Goal: Information Seeking & Learning: Learn about a topic

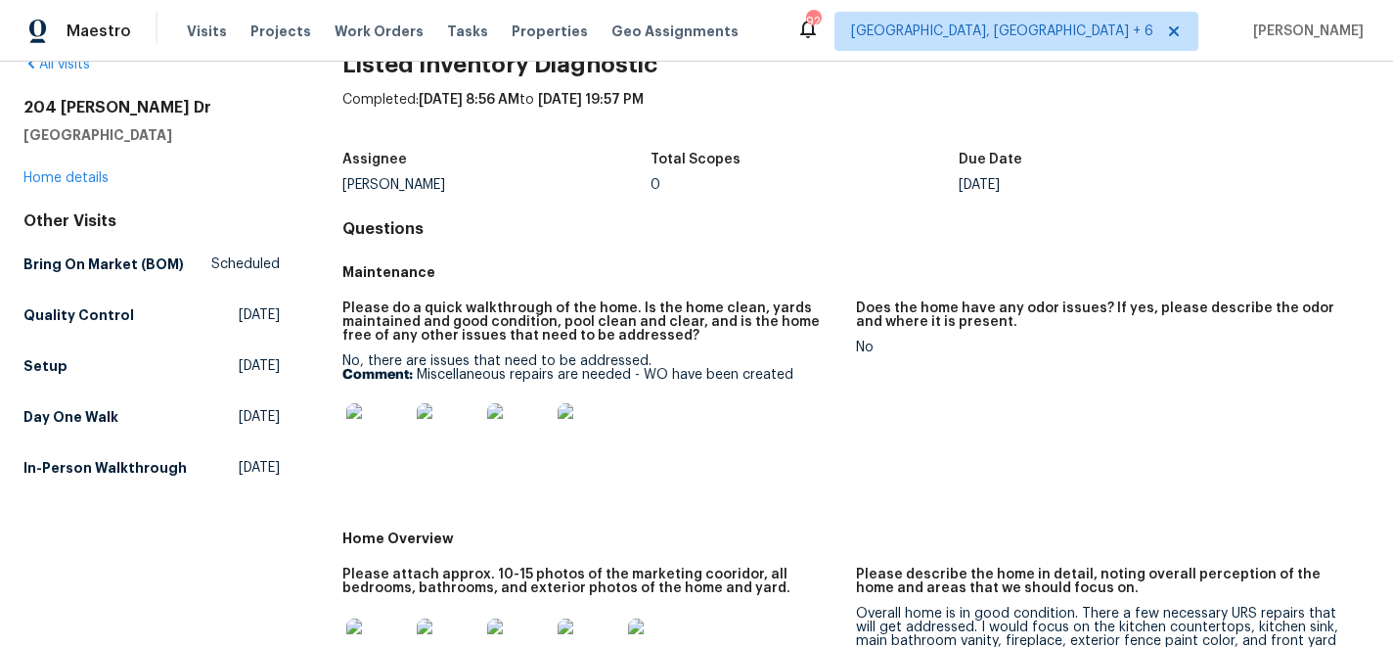
scroll to position [60, 0]
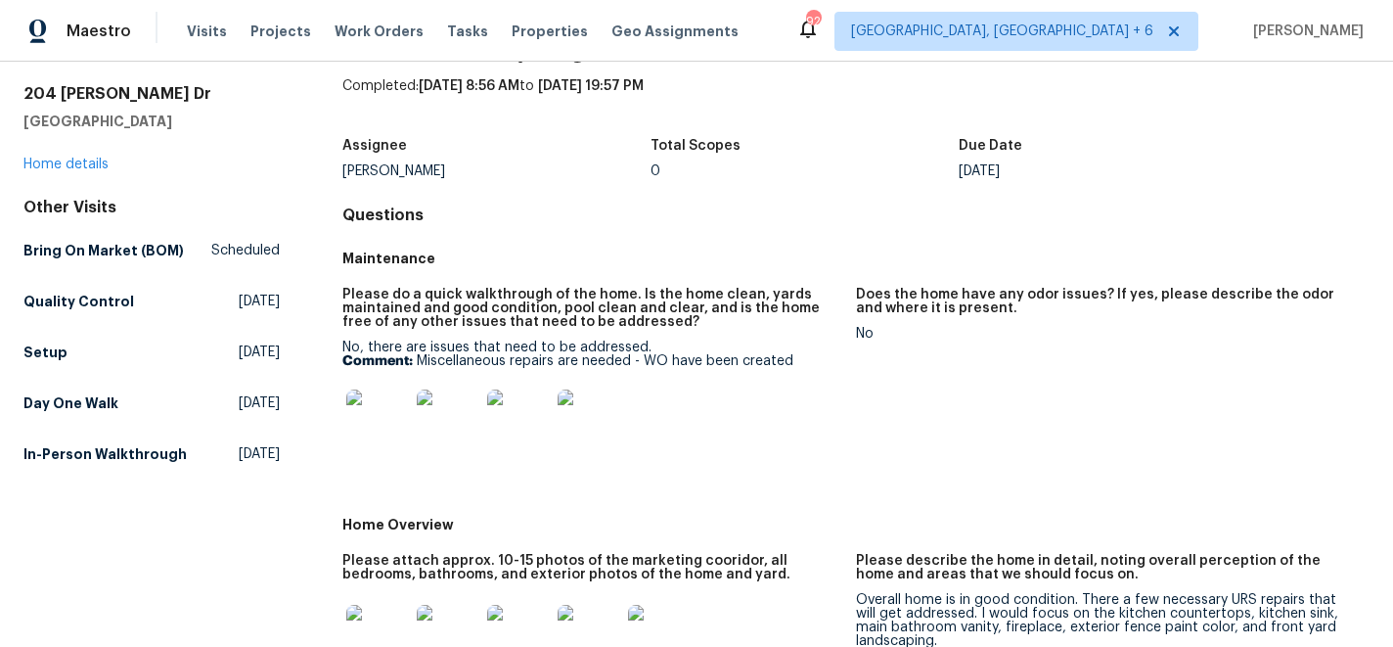
click at [391, 416] on img at bounding box center [377, 420] width 63 height 63
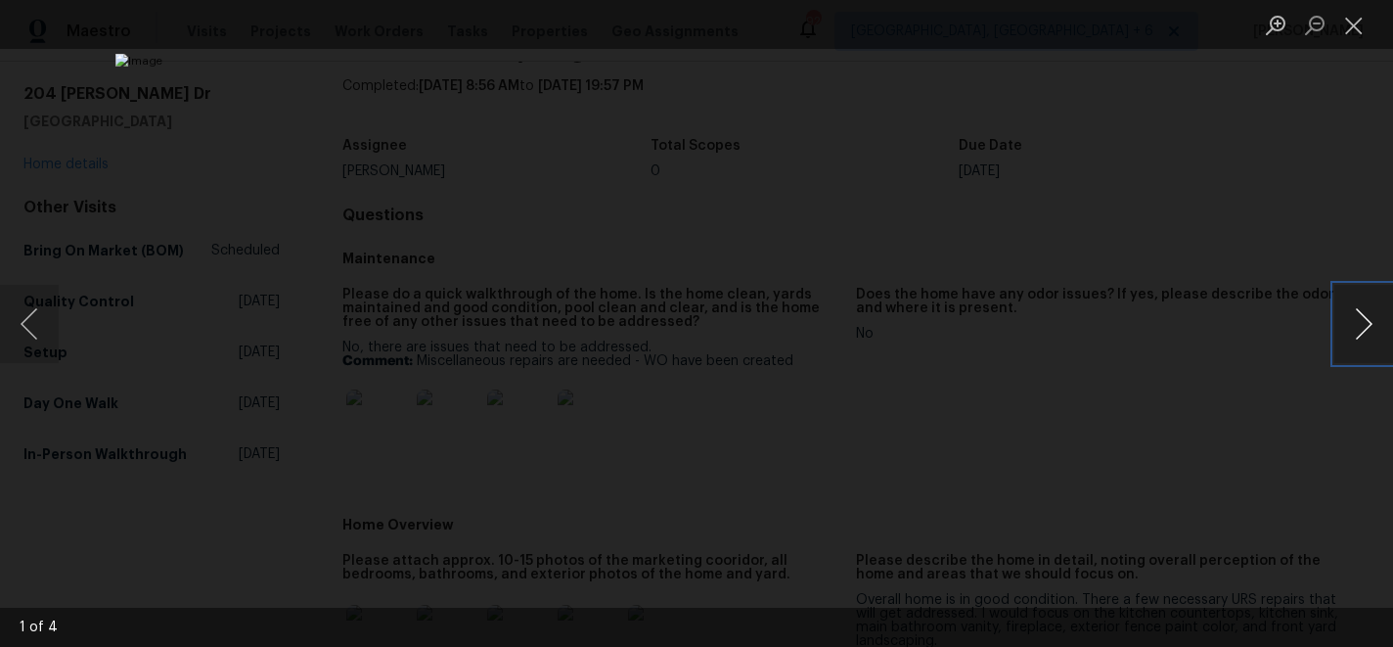
click at [1367, 318] on button "Next image" at bounding box center [1363, 324] width 59 height 78
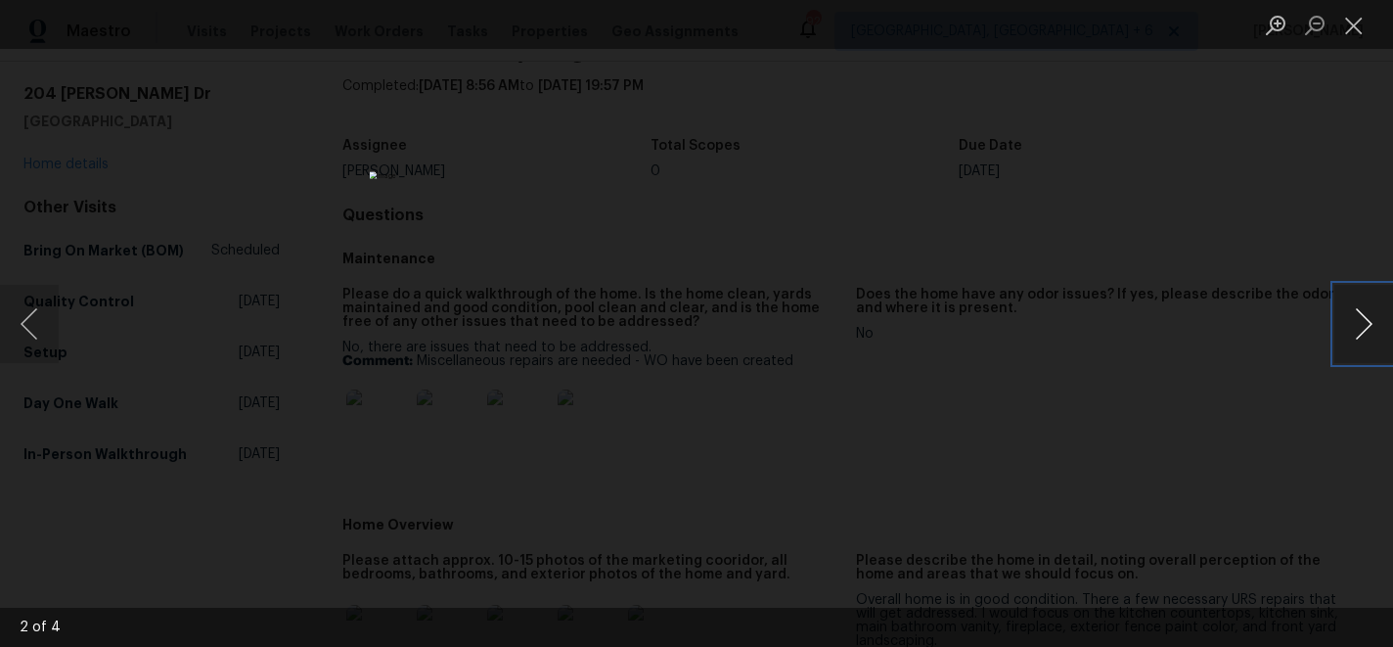
click at [1367, 318] on button "Next image" at bounding box center [1363, 324] width 59 height 78
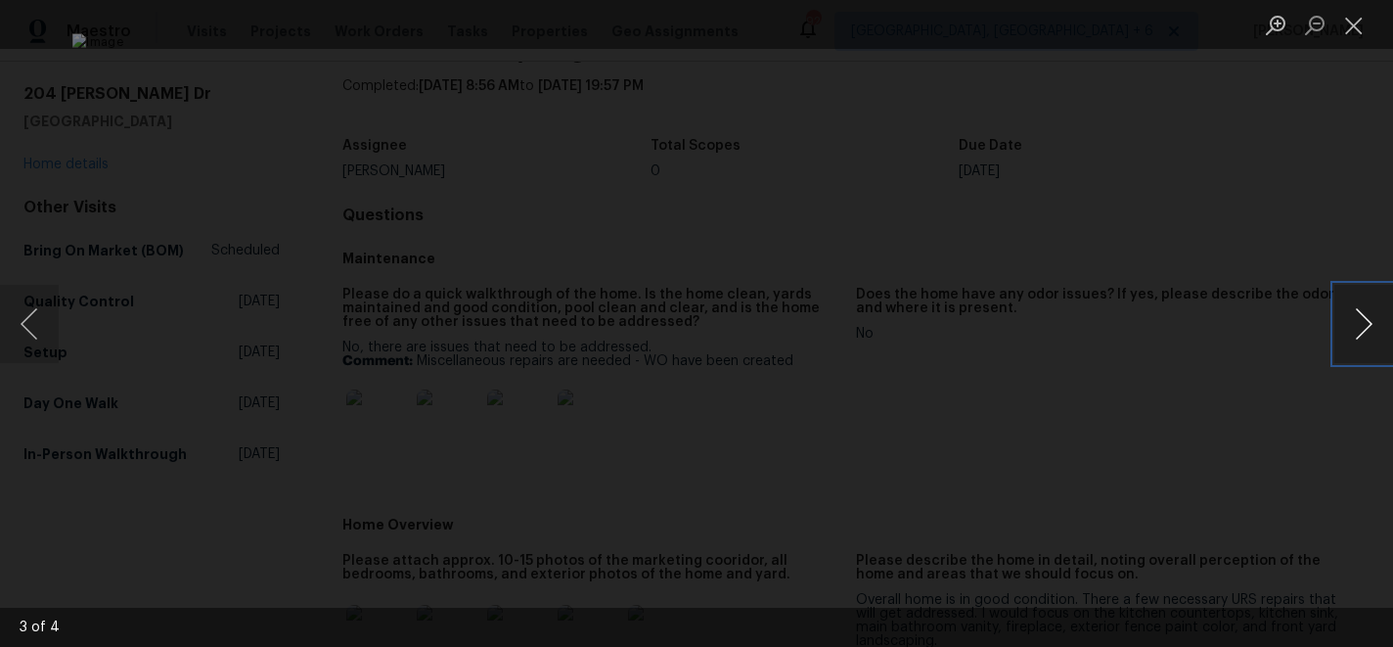
click at [1367, 318] on button "Next image" at bounding box center [1363, 324] width 59 height 78
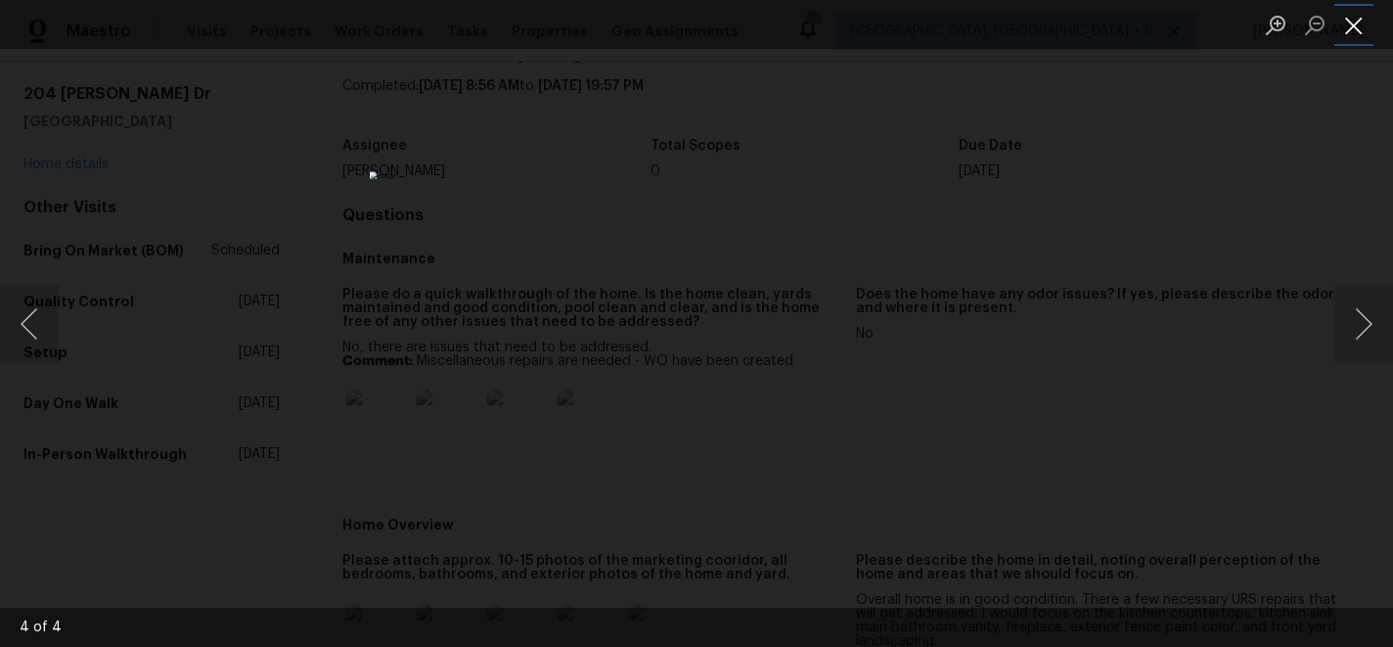
click at [1364, 31] on button "Close lightbox" at bounding box center [1353, 25] width 39 height 34
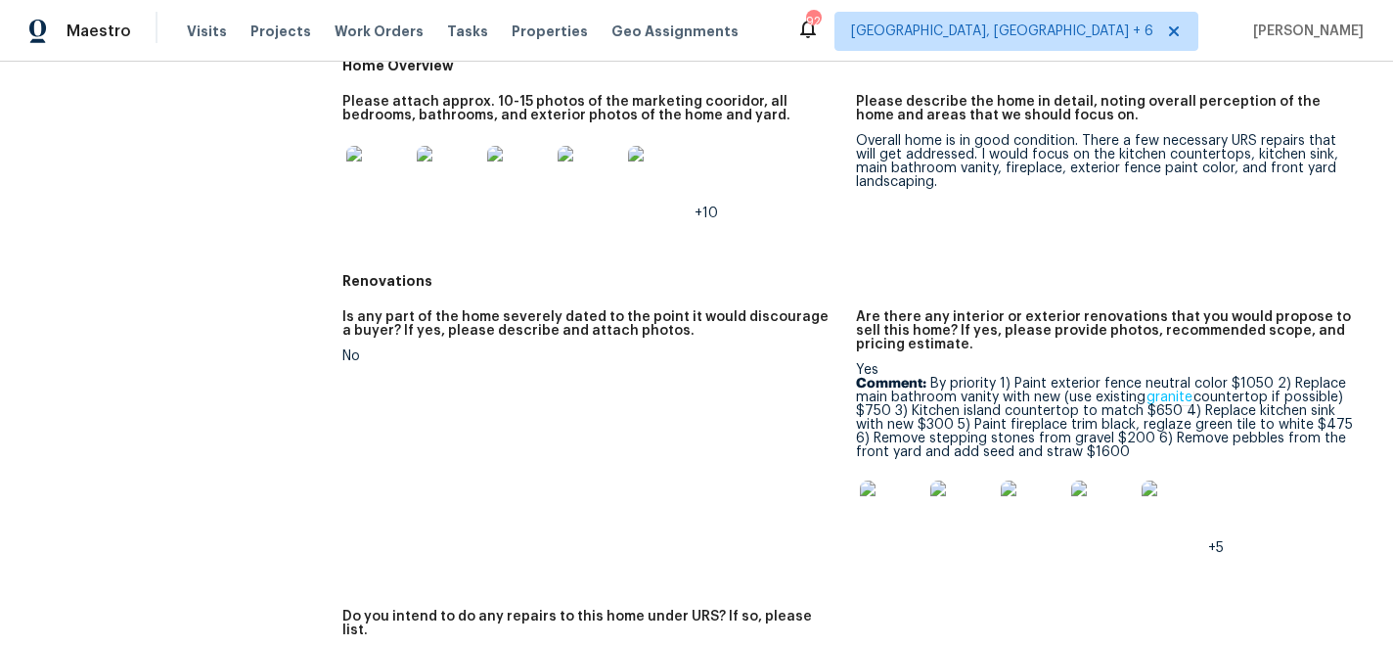
scroll to position [502, 0]
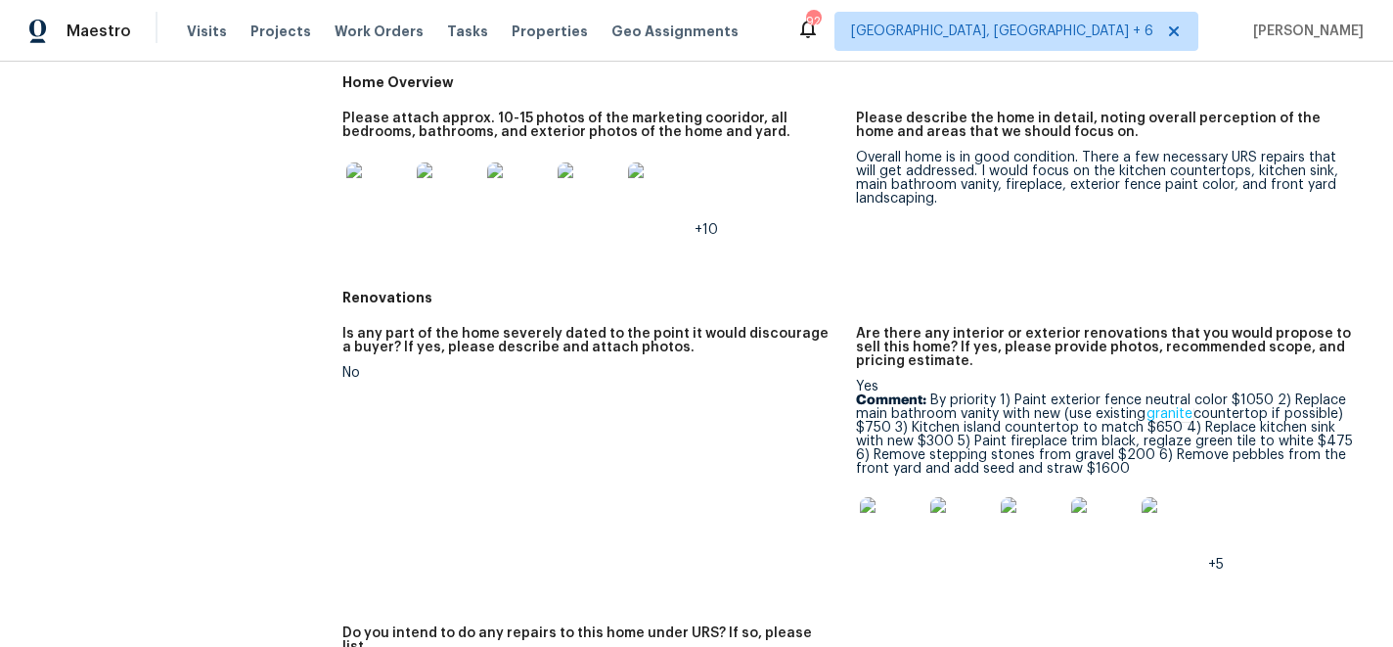
click at [382, 205] on img at bounding box center [377, 193] width 63 height 63
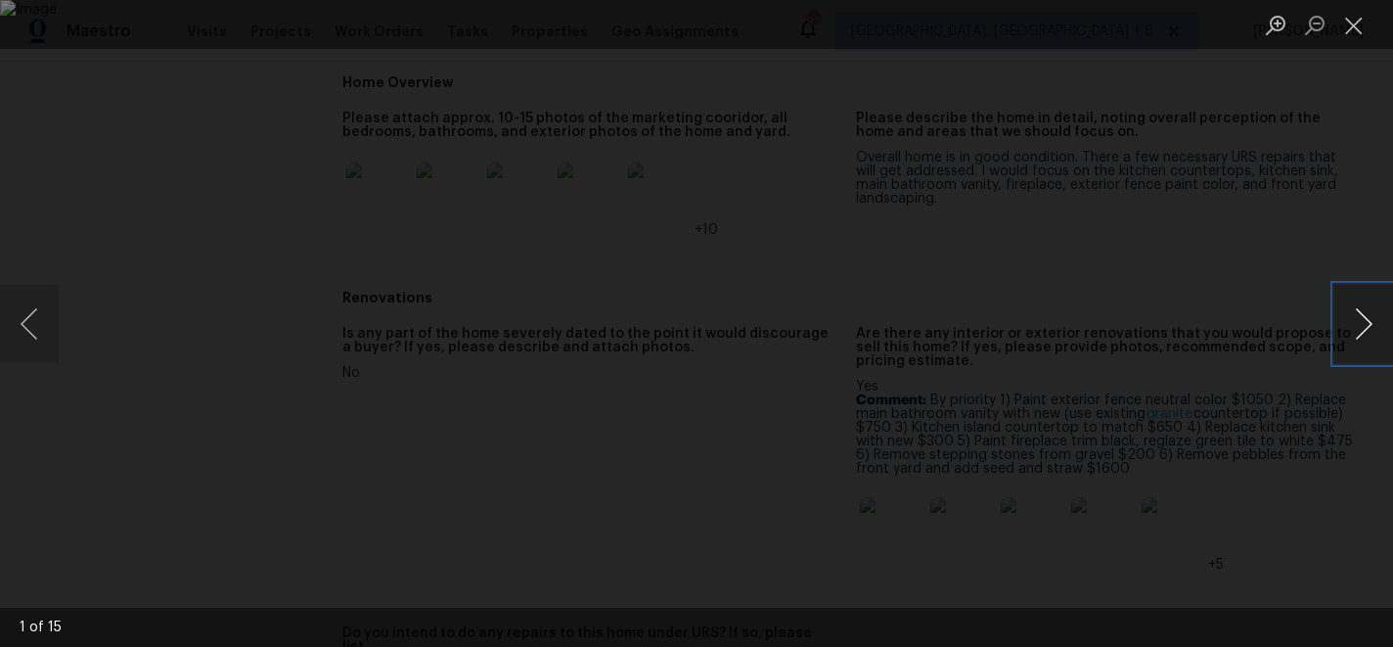
click at [1376, 332] on button "Next image" at bounding box center [1363, 324] width 59 height 78
click at [44, 323] on button "Previous image" at bounding box center [29, 324] width 59 height 78
click at [1372, 330] on button "Next image" at bounding box center [1363, 324] width 59 height 78
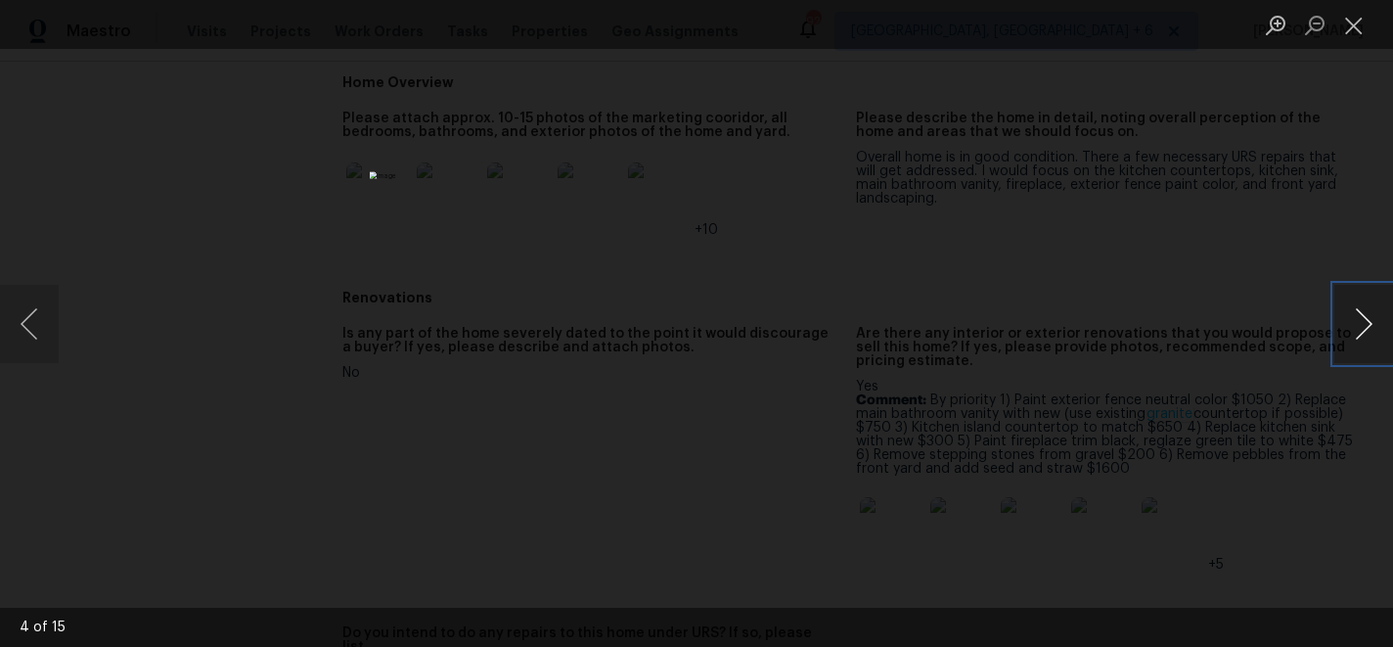
click at [1372, 330] on button "Next image" at bounding box center [1363, 324] width 59 height 78
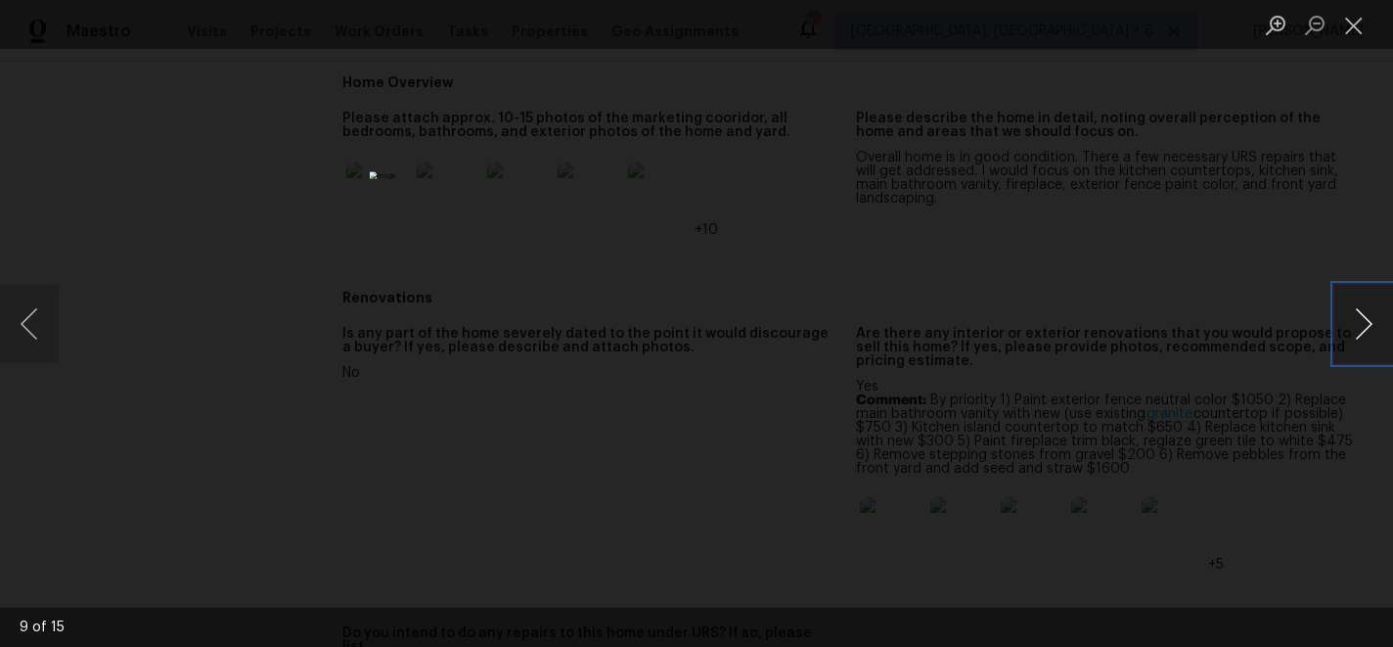
click at [1372, 330] on button "Next image" at bounding box center [1363, 324] width 59 height 78
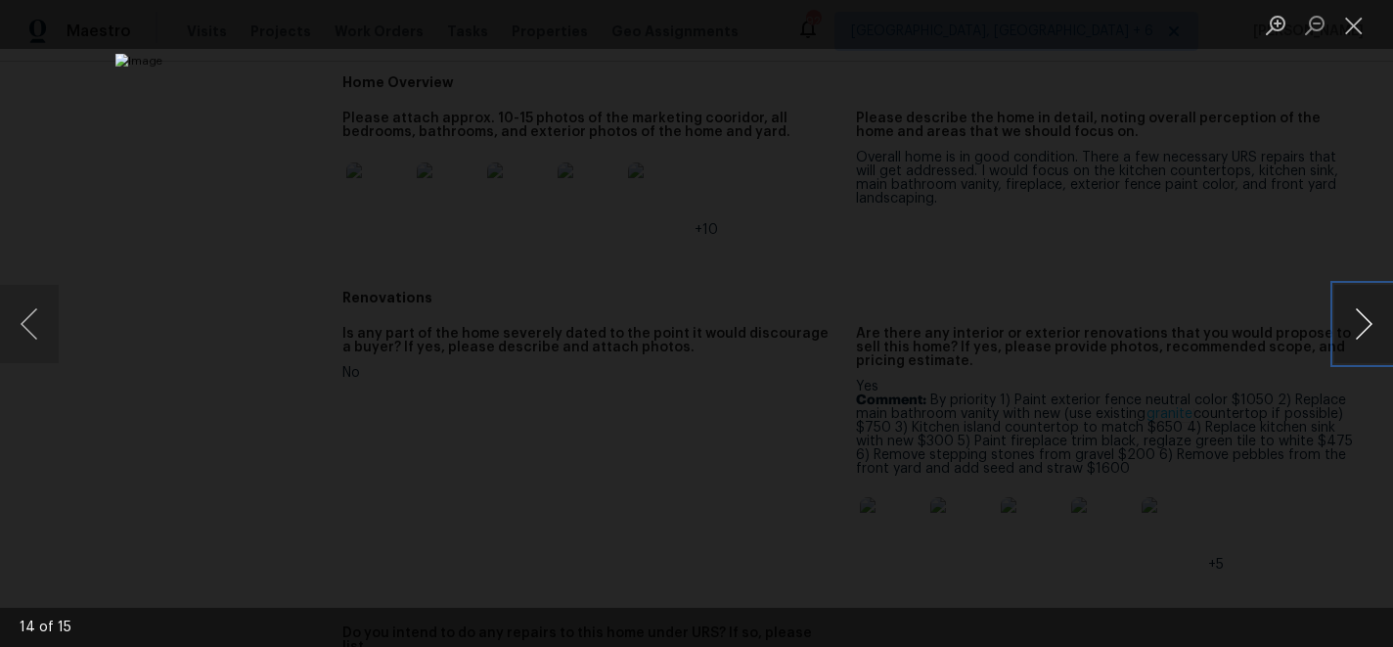
click at [1372, 330] on button "Next image" at bounding box center [1363, 324] width 59 height 78
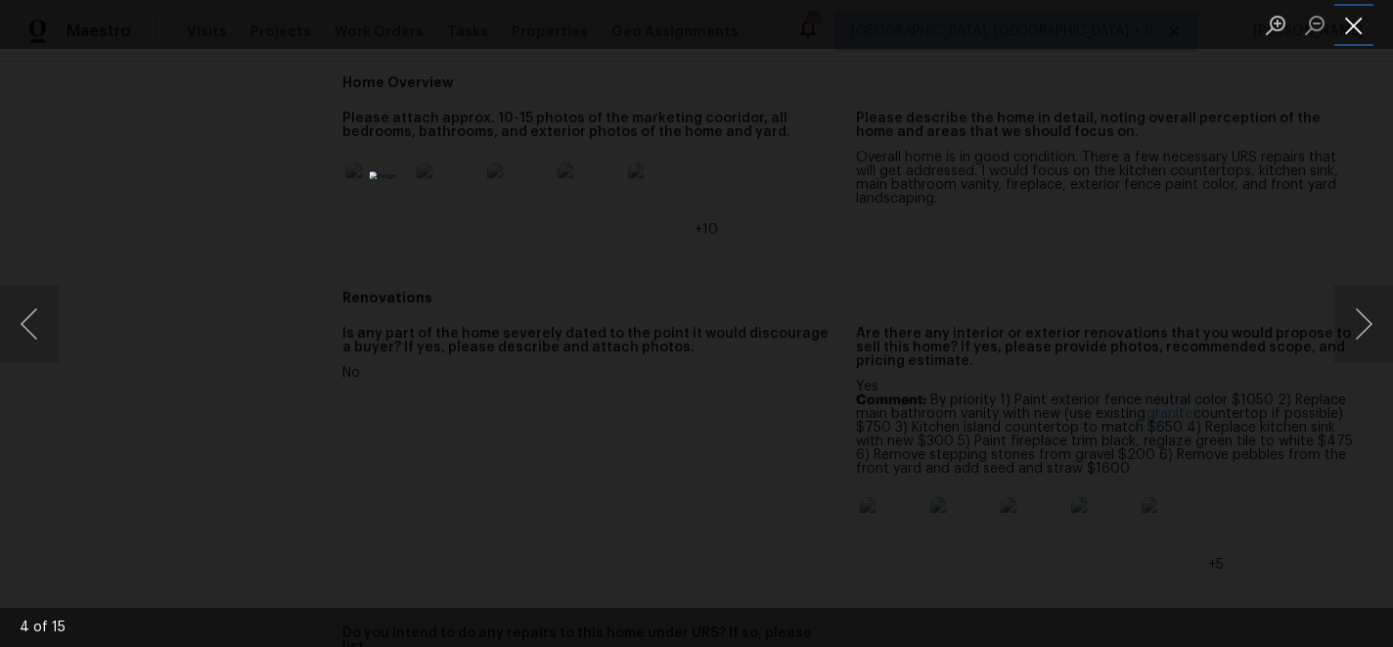
click at [1352, 18] on button "Close lightbox" at bounding box center [1353, 25] width 39 height 34
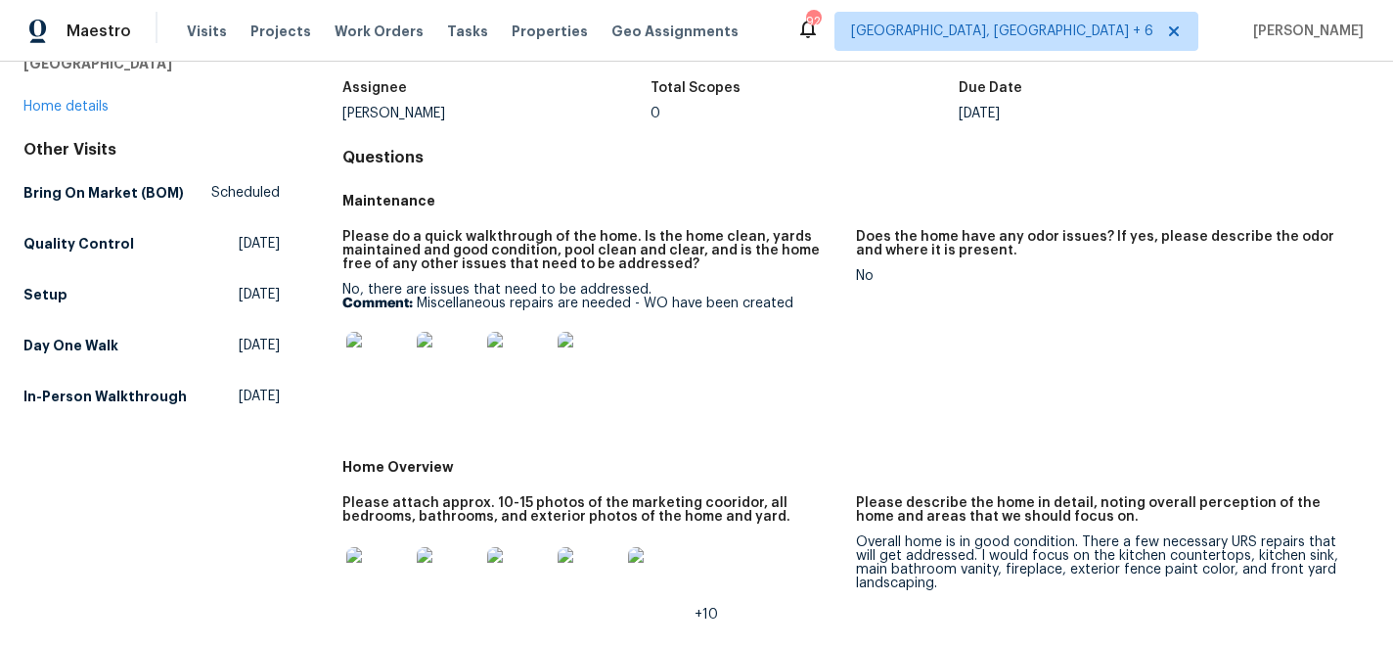
scroll to position [0, 0]
